Goal: Task Accomplishment & Management: Complete application form

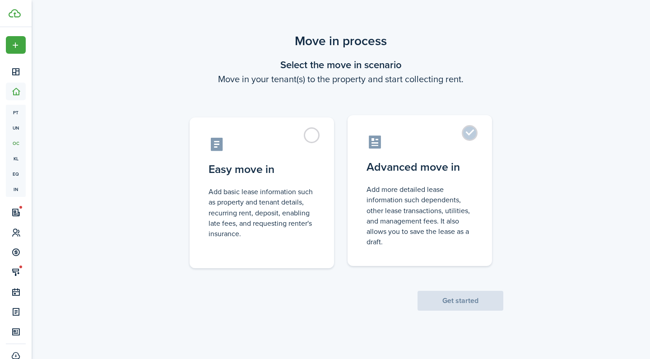
click at [445, 186] on control-radio-card-description "Add more detailed lease information such dependents, other lease transactions, …" at bounding box center [419, 215] width 106 height 63
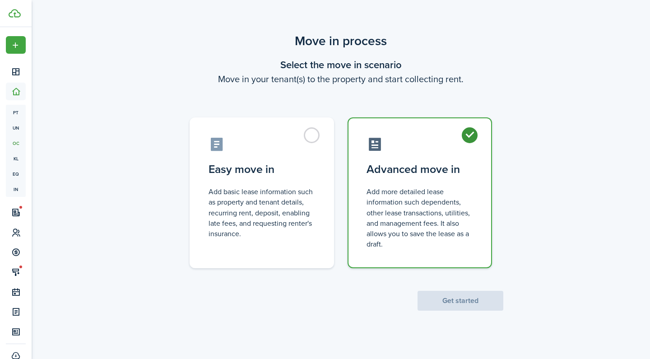
radio input "true"
click at [468, 299] on button "Get started" at bounding box center [460, 301] width 86 height 20
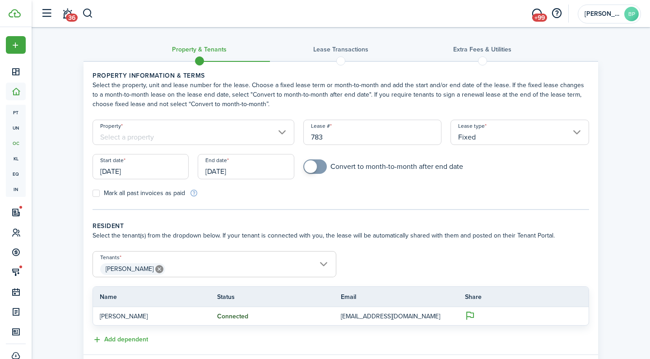
click at [200, 140] on input "Property" at bounding box center [194, 132] width 202 height 25
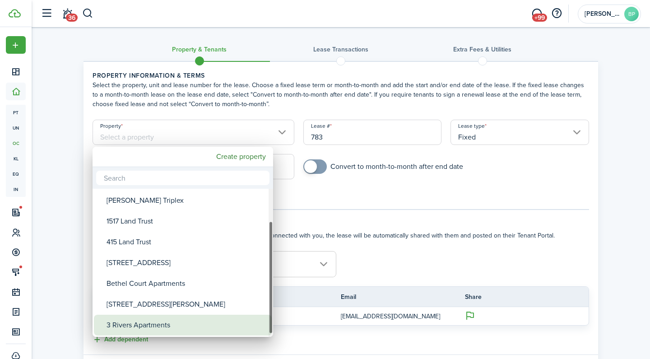
click at [185, 324] on div "3 Rivers Apartments" at bounding box center [186, 325] width 160 height 21
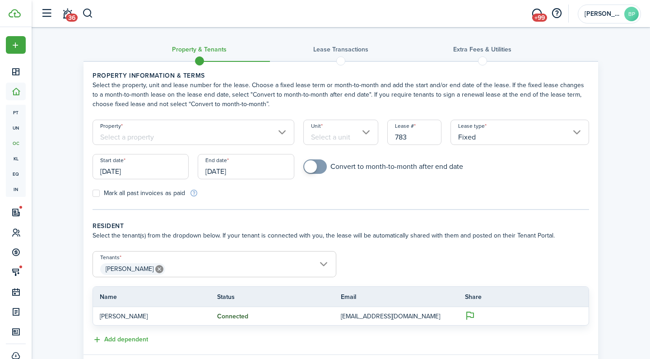
type input "3 Rivers Apartments"
click at [342, 141] on input "Unit" at bounding box center [340, 132] width 75 height 25
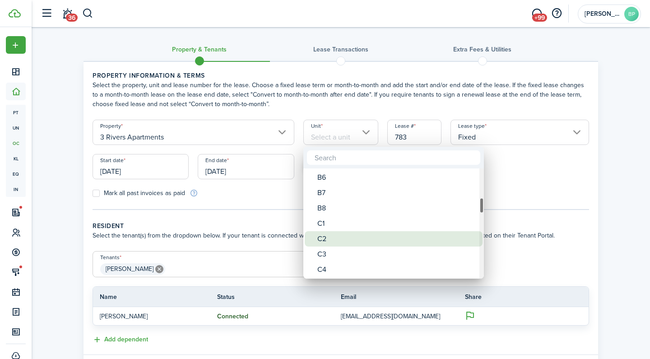
click at [325, 242] on div "C2" at bounding box center [397, 238] width 160 height 15
type input "C2"
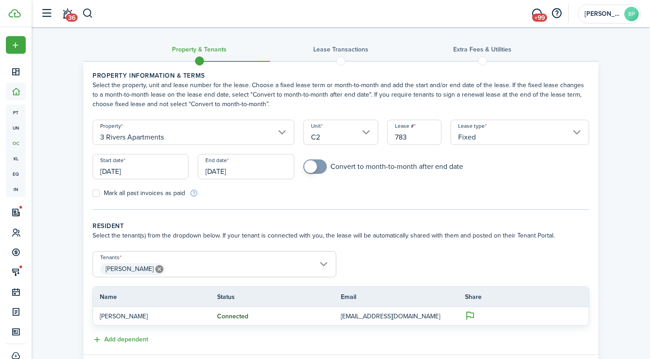
click at [151, 168] on input "[DATE]" at bounding box center [141, 166] width 96 height 25
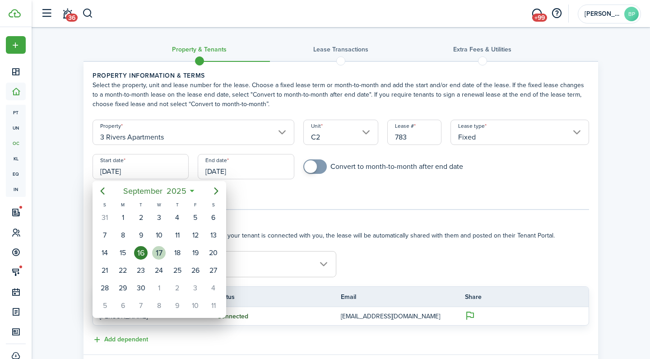
click at [159, 255] on div "17" at bounding box center [159, 253] width 14 height 14
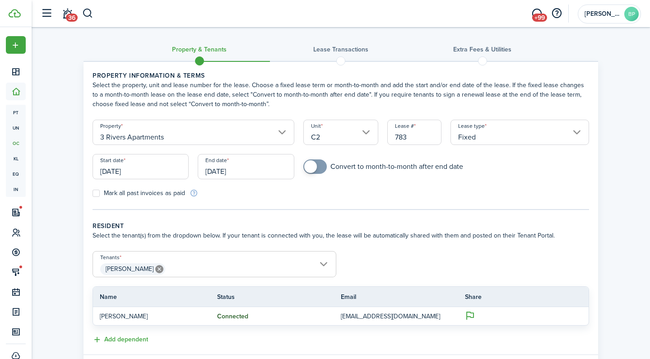
type input "[DATE]"
click at [253, 171] on input "[DATE]" at bounding box center [246, 166] width 96 height 25
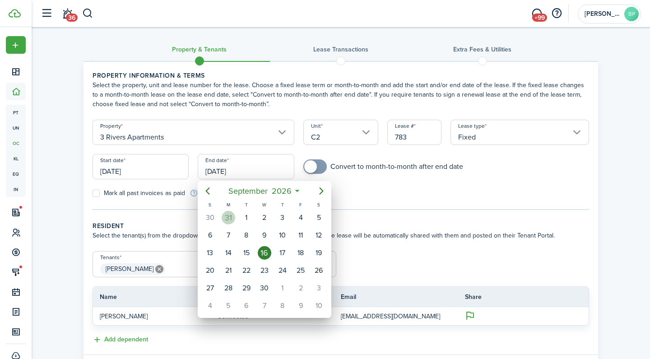
click at [232, 214] on div "31" at bounding box center [229, 218] width 14 height 14
type input "[DATE]"
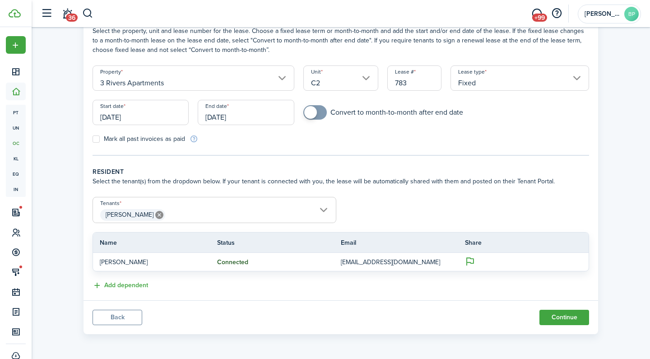
scroll to position [54, 0]
click at [555, 317] on button "Continue" at bounding box center [564, 317] width 50 height 15
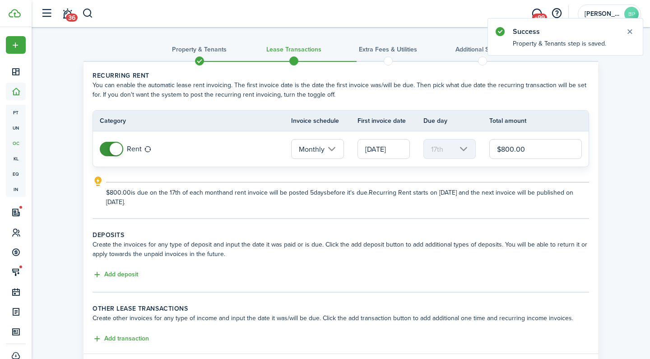
click at [506, 148] on input "$800.00" at bounding box center [535, 149] width 93 height 20
click at [391, 149] on input "[DATE]" at bounding box center [383, 149] width 52 height 20
type input "$900.00"
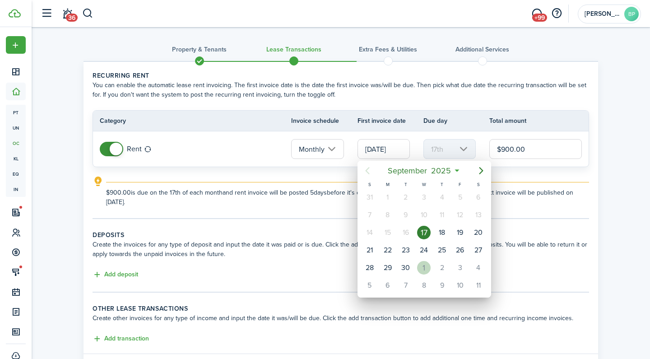
click at [424, 265] on div "1" at bounding box center [424, 268] width 14 height 14
type input "[DATE]"
type input "1st"
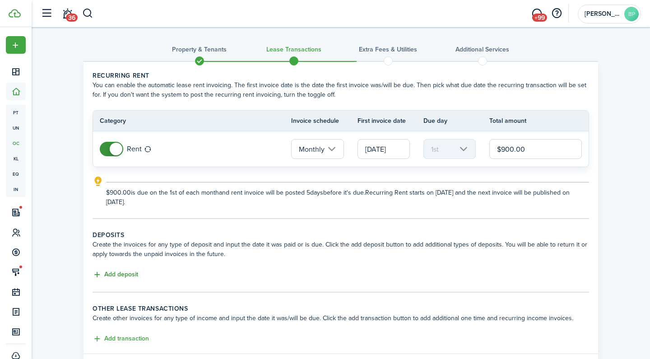
click at [126, 270] on button "Add deposit" at bounding box center [116, 274] width 46 height 10
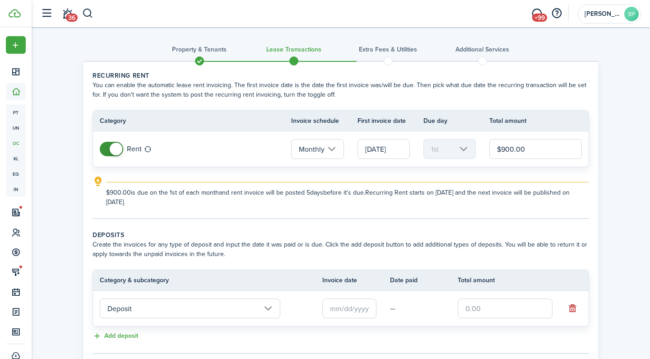
click at [343, 312] on input "text" at bounding box center [349, 308] width 54 height 20
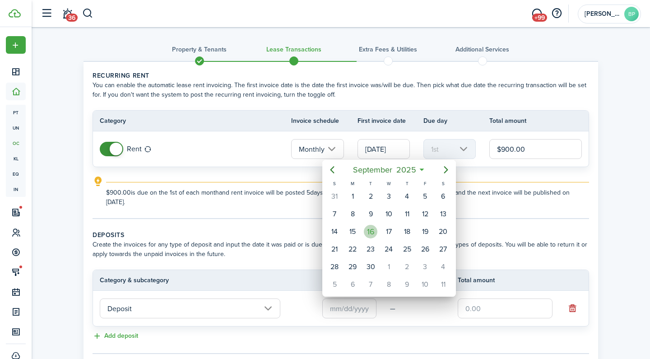
click at [375, 233] on div "16" at bounding box center [371, 232] width 14 height 14
type input "[DATE]"
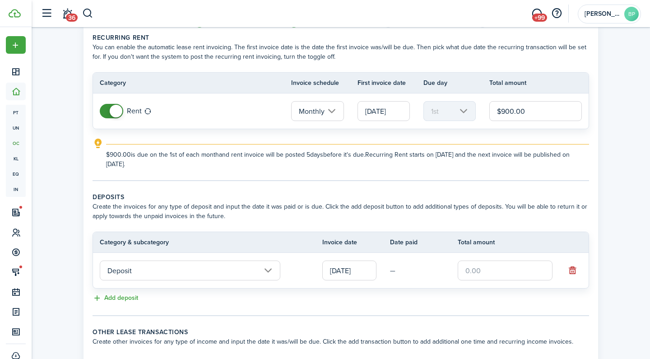
scroll to position [53, 0]
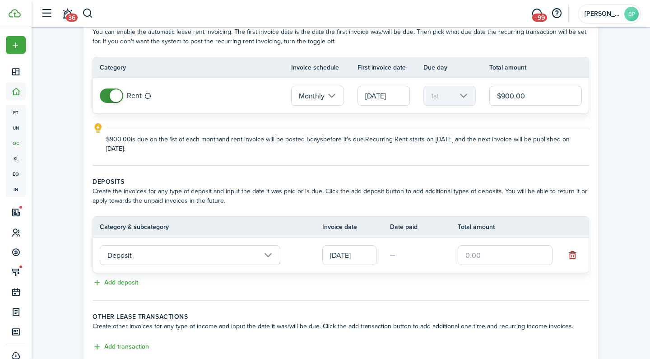
click at [491, 256] on input "text" at bounding box center [505, 255] width 95 height 20
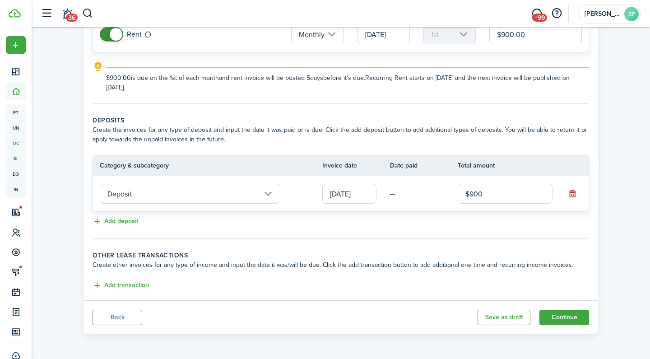
scroll to position [115, 0]
click at [144, 286] on button "Add transaction" at bounding box center [121, 285] width 56 height 10
type input "$900.00"
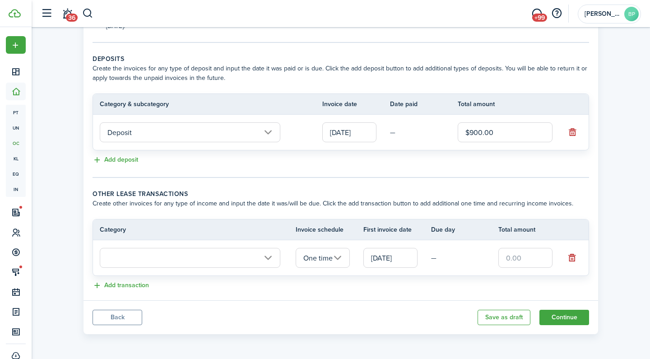
scroll to position [176, 0]
click at [201, 254] on input "text" at bounding box center [190, 258] width 181 height 20
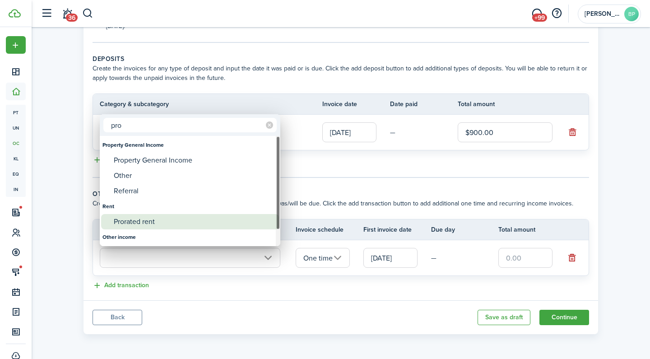
type input "pro"
click at [183, 215] on div "Prorated rent" at bounding box center [194, 221] width 160 height 15
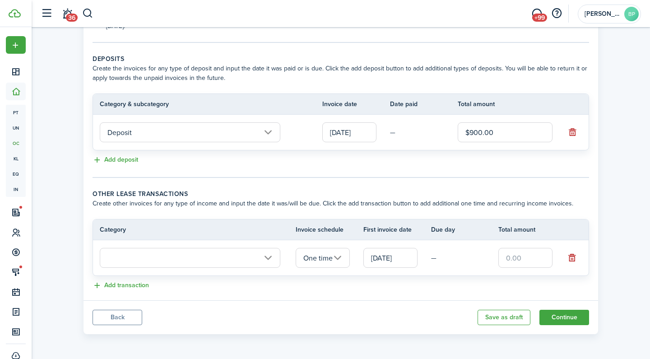
type input "Rent / Prorated rent"
click at [514, 252] on input "text" at bounding box center [525, 258] width 54 height 20
type input "$420.00"
click at [556, 315] on button "Continue" at bounding box center [564, 317] width 50 height 15
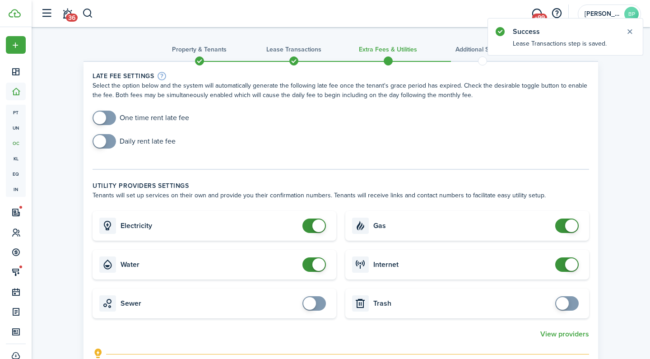
checkbox input "true"
click at [108, 117] on span at bounding box center [104, 118] width 9 height 14
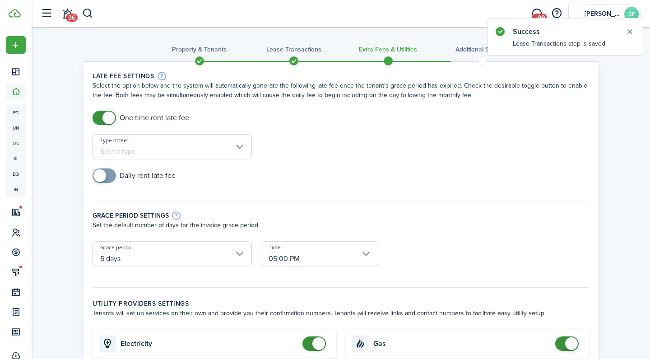
click at [156, 143] on input "Type of fee" at bounding box center [172, 146] width 159 height 25
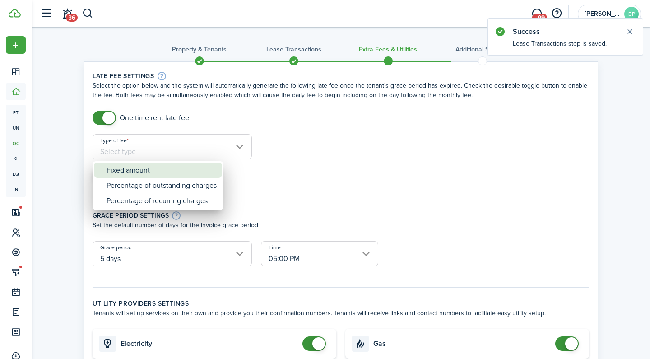
click at [160, 168] on div "Fixed amount" at bounding box center [161, 169] width 110 height 15
type input "Fixed amount"
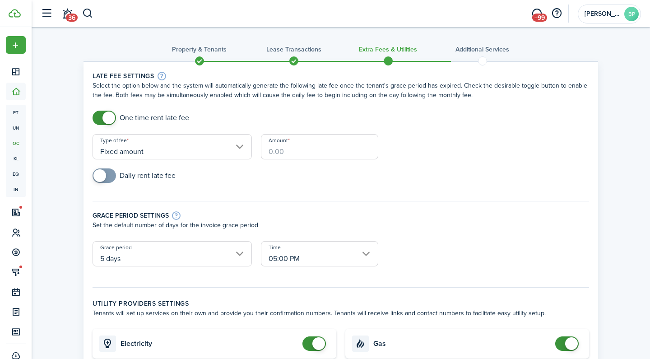
click at [286, 150] on input "Amount" at bounding box center [319, 146] width 117 height 25
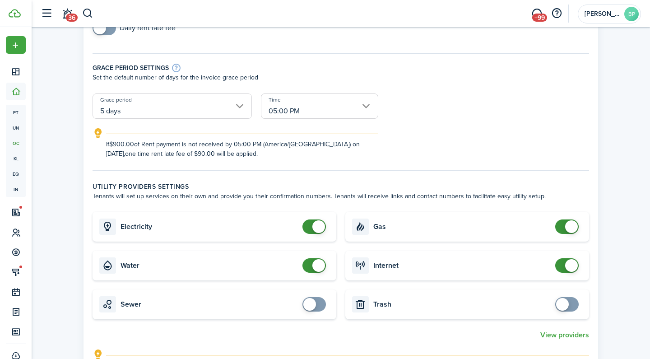
scroll to position [161, 0]
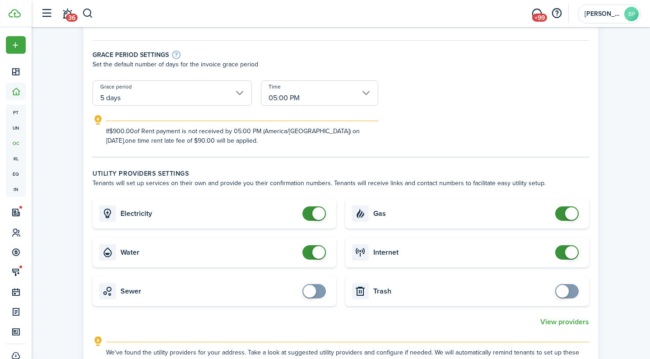
type input "$90"
checkbox input "false"
click at [310, 217] on span at bounding box center [314, 213] width 9 height 14
type input "$90.00"
checkbox input "false"
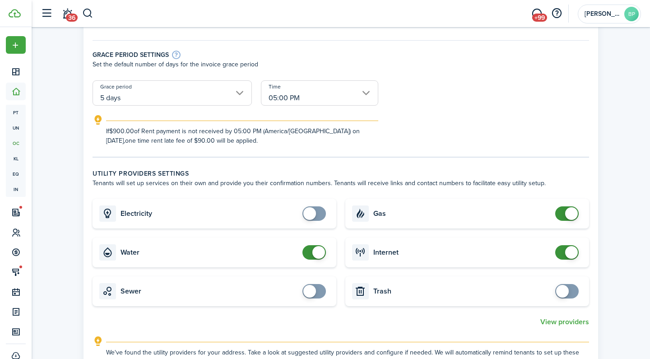
click at [310, 252] on span at bounding box center [314, 252] width 9 height 14
checkbox input "false"
click at [562, 216] on span at bounding box center [566, 213] width 9 height 14
checkbox input "false"
click at [562, 254] on span at bounding box center [566, 252] width 9 height 14
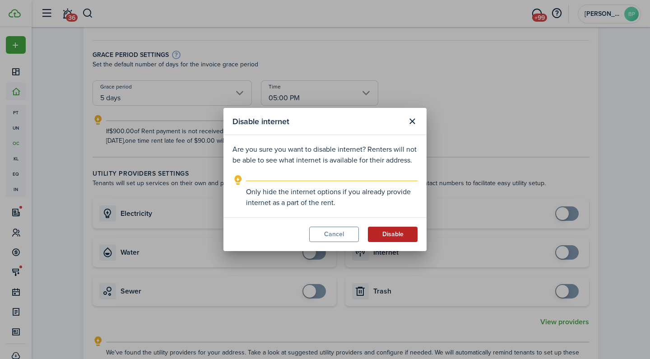
click at [394, 235] on button "Disable" at bounding box center [393, 234] width 50 height 15
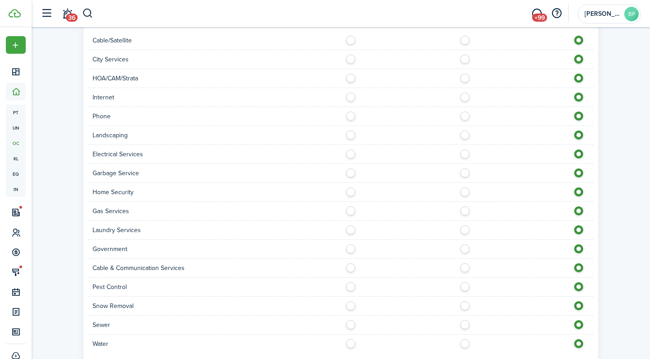
scroll to position [571, 0]
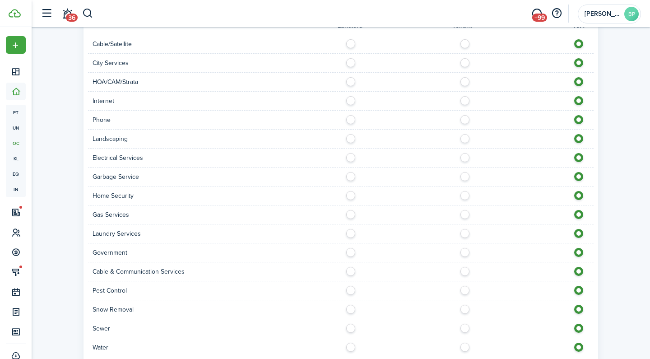
click at [465, 50] on div "Cable/Satellite" at bounding box center [340, 44] width 505 height 19
click at [465, 44] on label at bounding box center [467, 41] width 16 height 5
radio input "true"
click at [463, 99] on label at bounding box center [467, 98] width 16 height 5
radio input "true"
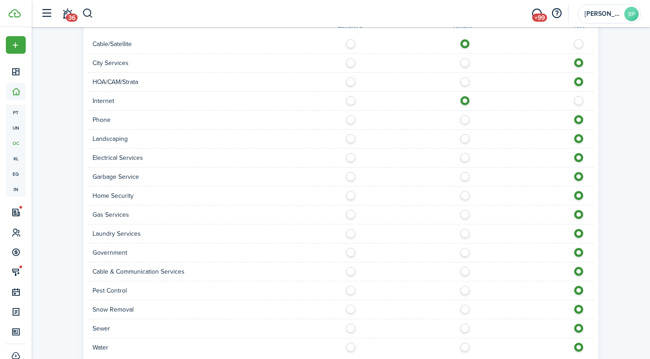
click at [466, 157] on label at bounding box center [467, 155] width 16 height 5
radio input "true"
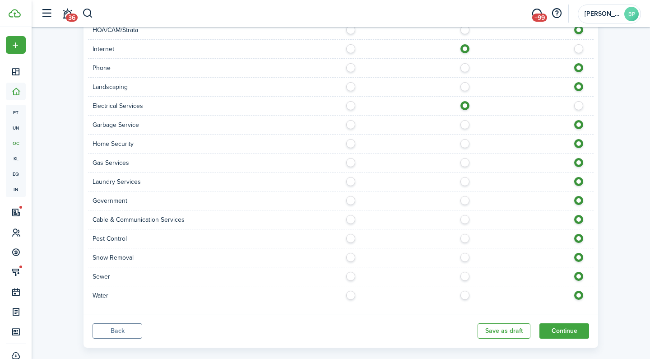
scroll to position [628, 0]
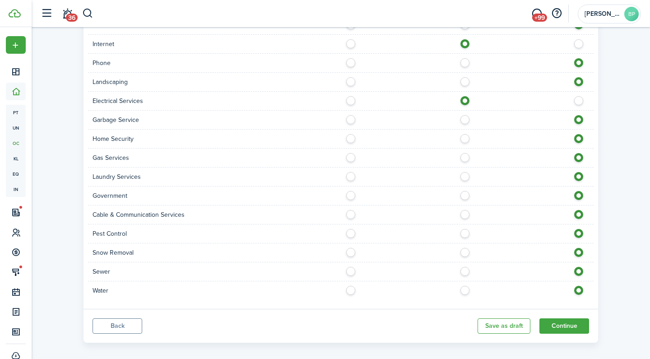
click at [463, 233] on label at bounding box center [467, 231] width 16 height 5
radio input "true"
click at [464, 290] on label at bounding box center [467, 288] width 16 height 5
radio input "true"
click at [565, 325] on button "Continue" at bounding box center [564, 325] width 50 height 15
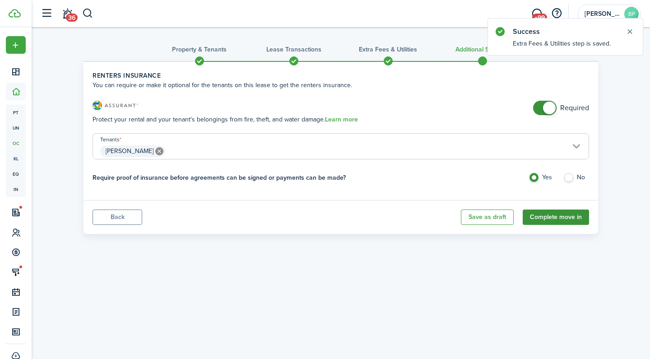
click at [556, 215] on button "Complete move in" at bounding box center [556, 216] width 66 height 15
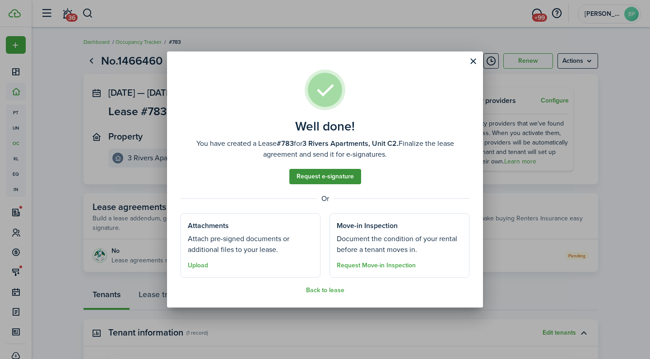
click at [320, 172] on link "Request e-signature" at bounding box center [325, 176] width 72 height 15
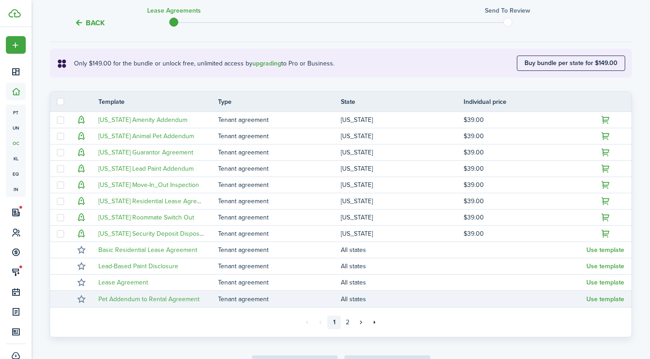
scroll to position [152, 0]
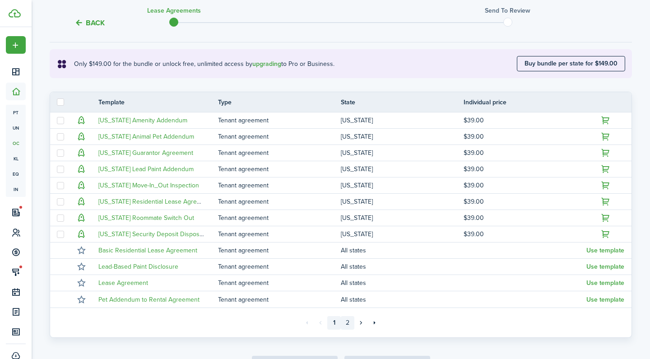
click at [345, 324] on link "2" at bounding box center [348, 323] width 14 height 14
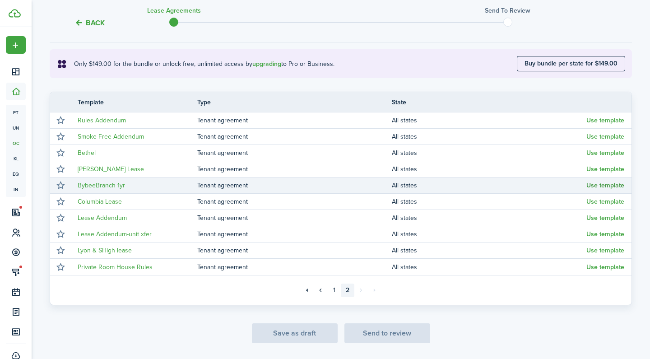
click at [593, 185] on button "Use template" at bounding box center [605, 185] width 38 height 7
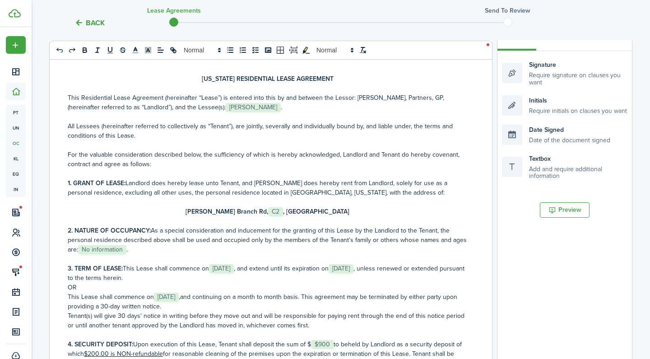
click at [201, 213] on strong "[PERSON_NAME] Branch Rd," at bounding box center [226, 211] width 83 height 9
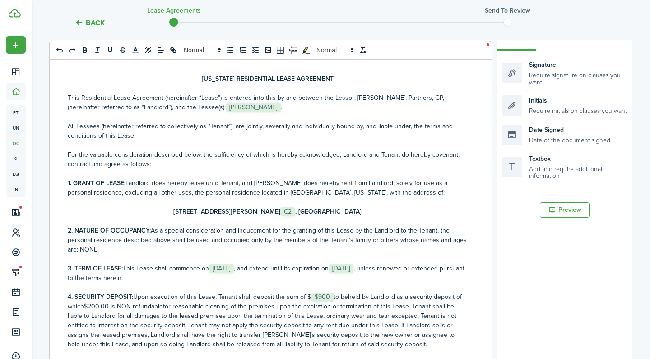
click at [311, 297] on span "$900" at bounding box center [322, 296] width 23 height 9
click at [308, 296] on p "4. SECURITY DEPOSIT: Upon execution of this Lease, Tenant shall deposit the sum…" at bounding box center [267, 320] width 399 height 57
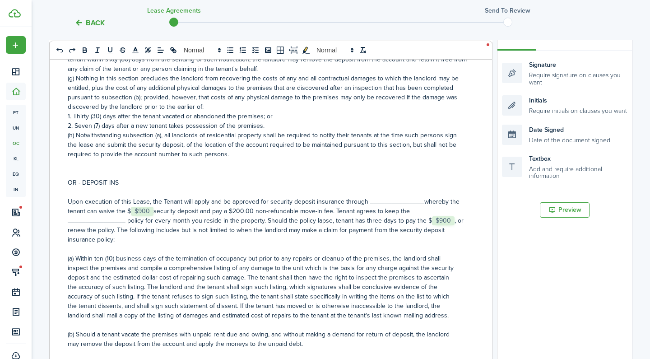
scroll to position [509, 0]
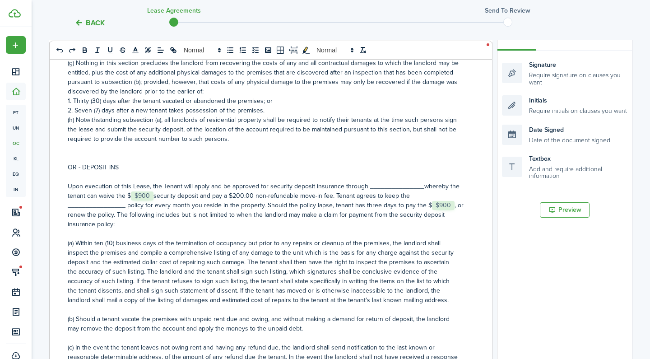
click at [75, 156] on p at bounding box center [267, 157] width 399 height 9
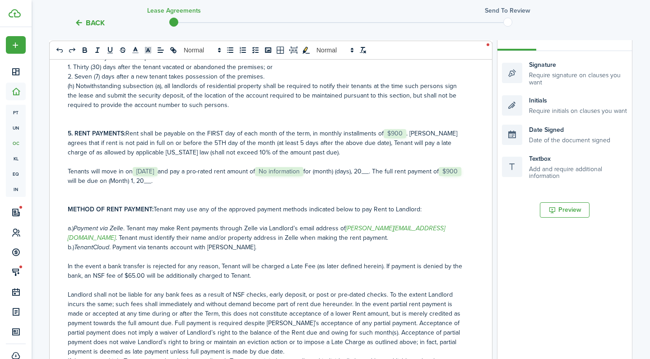
scroll to position [540, 0]
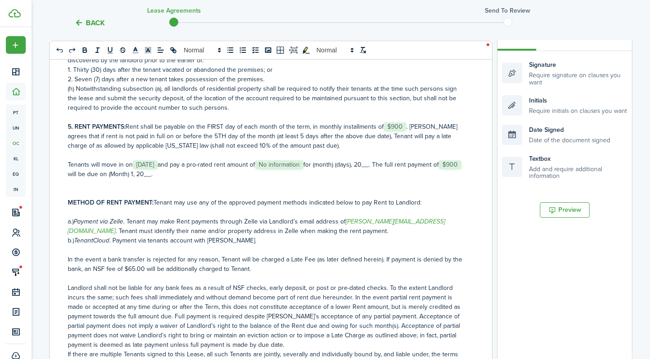
click at [326, 163] on p "Tenants will move in on ﻿ [DATE] ﻿ and pay a pro-rated rent amount of ﻿ No info…" at bounding box center [267, 169] width 399 height 19
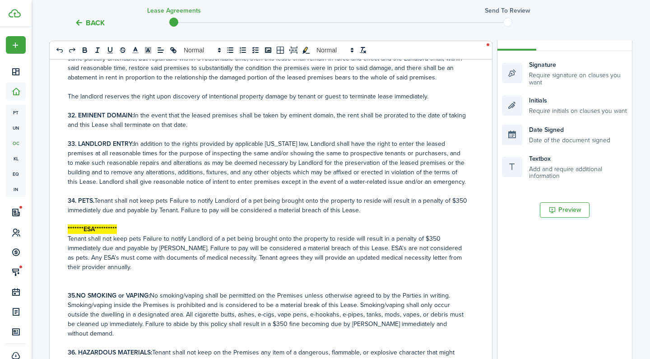
scroll to position [3632, 0]
click at [370, 195] on p "34. PETS. Tenant shall not keep pets Failure to notify Landlord of a pet being …" at bounding box center [267, 204] width 399 height 19
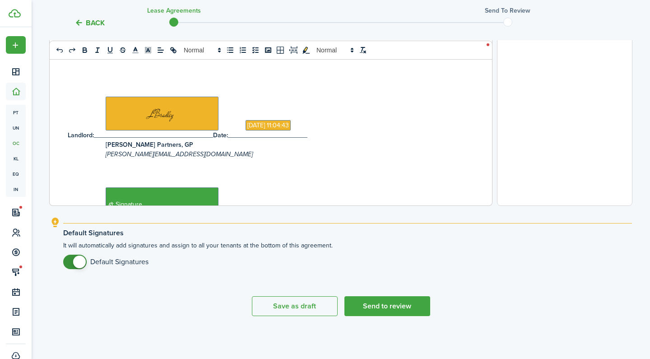
scroll to position [343, 0]
click at [380, 306] on button "Send to review" at bounding box center [387, 306] width 86 height 20
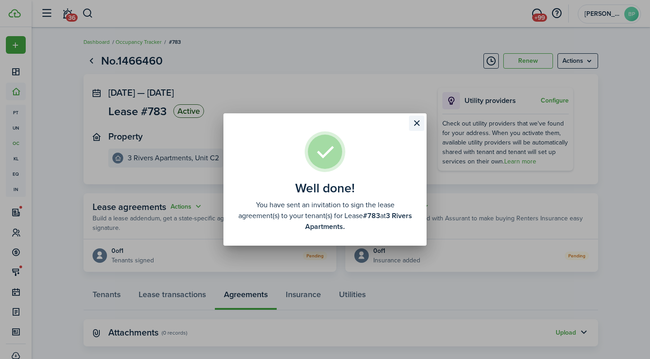
click at [417, 124] on button "Close modal" at bounding box center [416, 123] width 15 height 15
